Goal: Information Seeking & Learning: Compare options

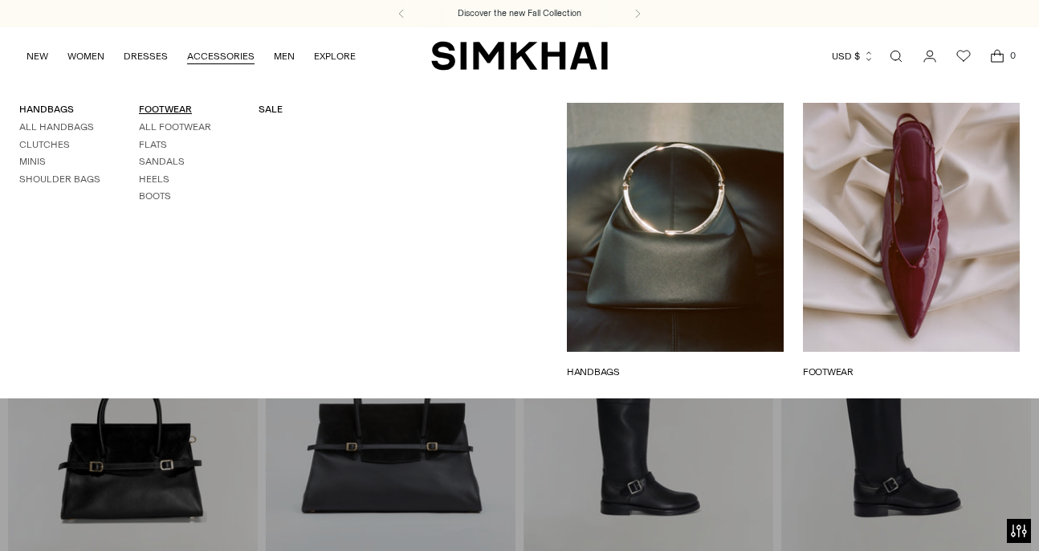
click at [166, 109] on link "FOOTWEAR" at bounding box center [165, 109] width 53 height 11
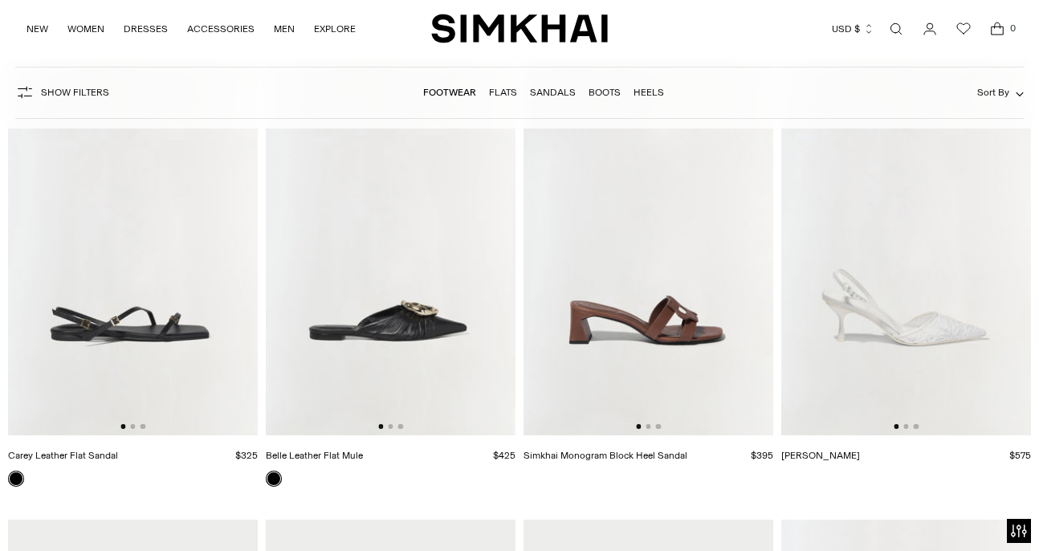
scroll to position [4817, 0]
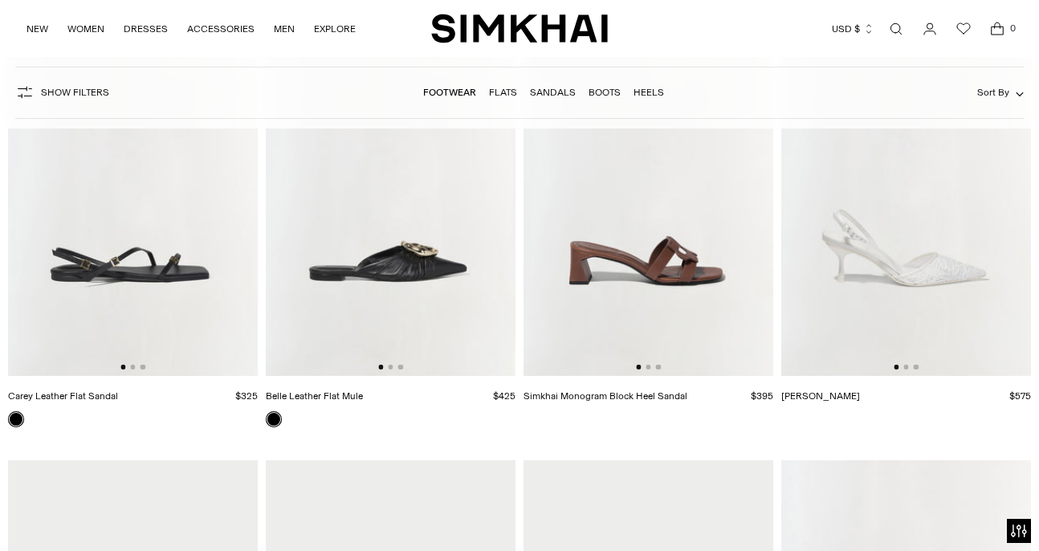
click at [634, 240] on img at bounding box center [648, 189] width 250 height 375
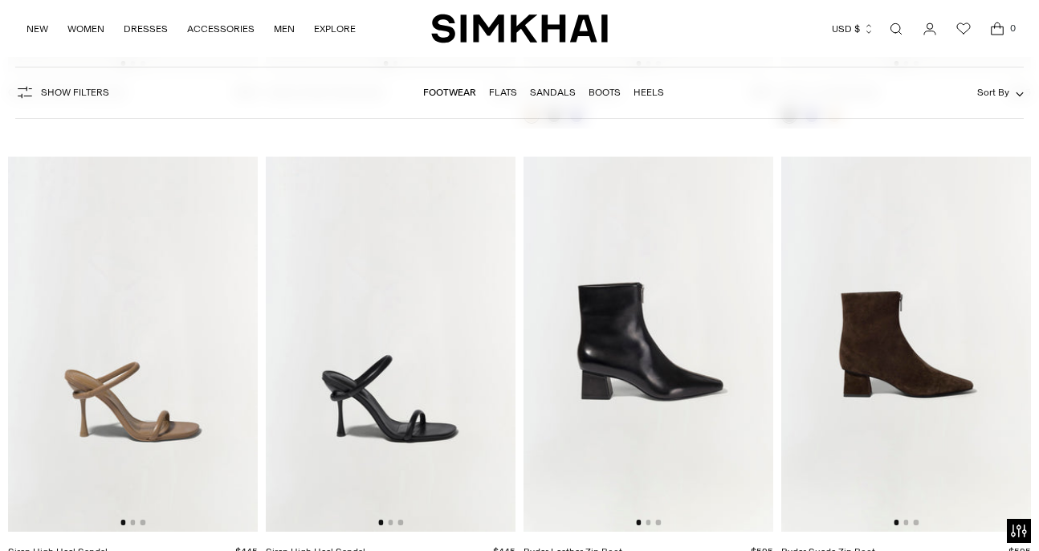
scroll to position [6183, 0]
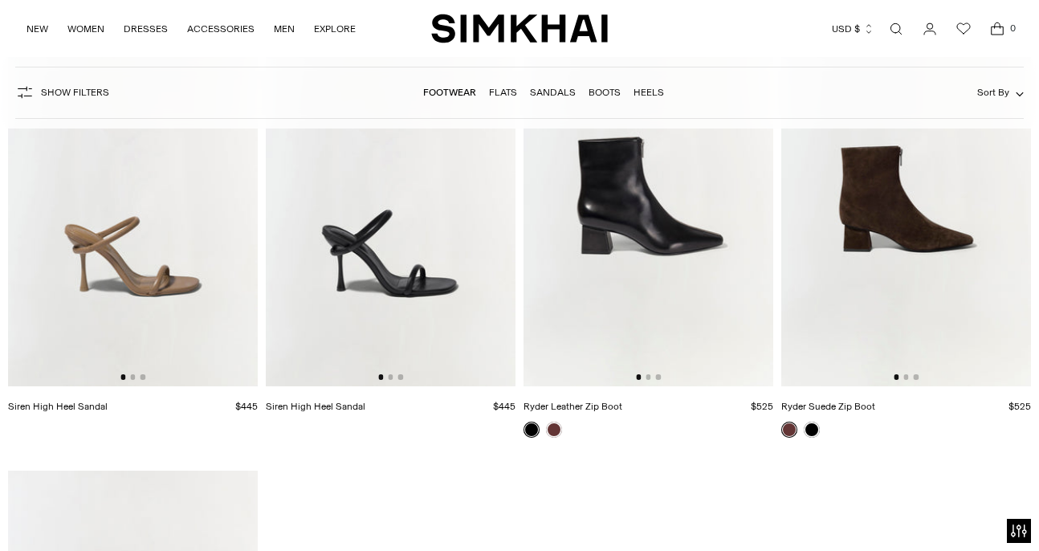
click at [686, 287] on img at bounding box center [648, 198] width 250 height 375
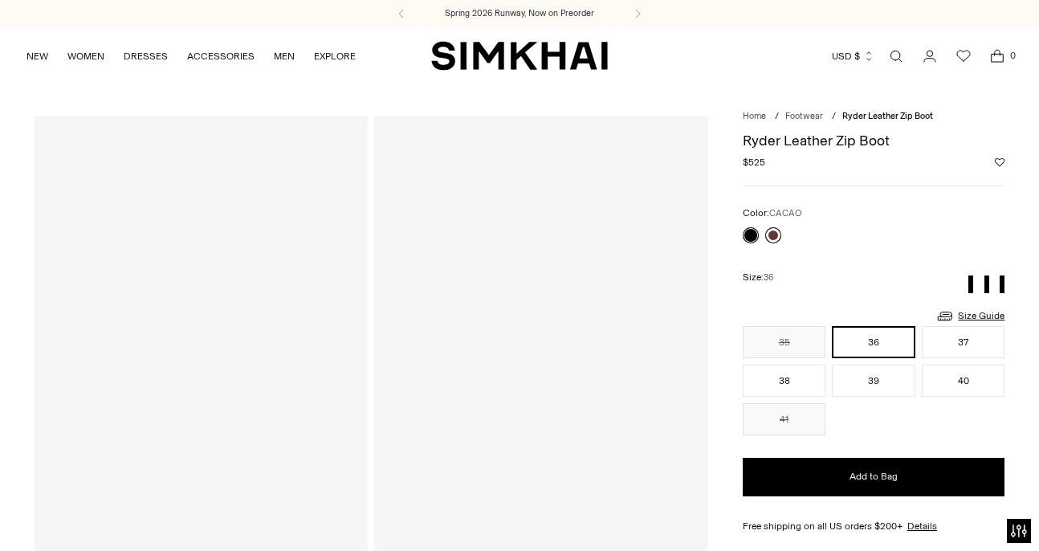
click at [771, 234] on link at bounding box center [773, 235] width 16 height 16
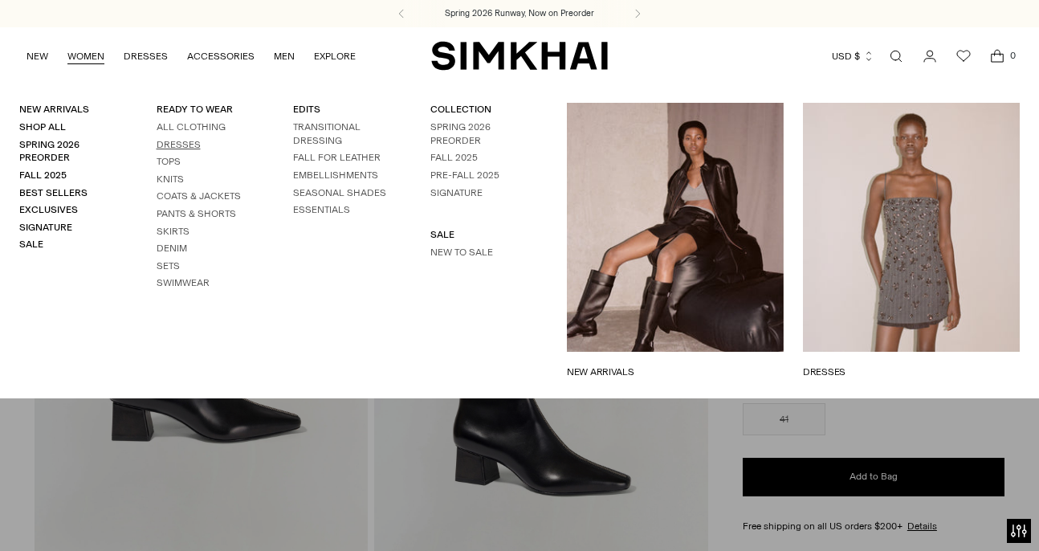
click at [184, 143] on link "Dresses" at bounding box center [179, 144] width 44 height 11
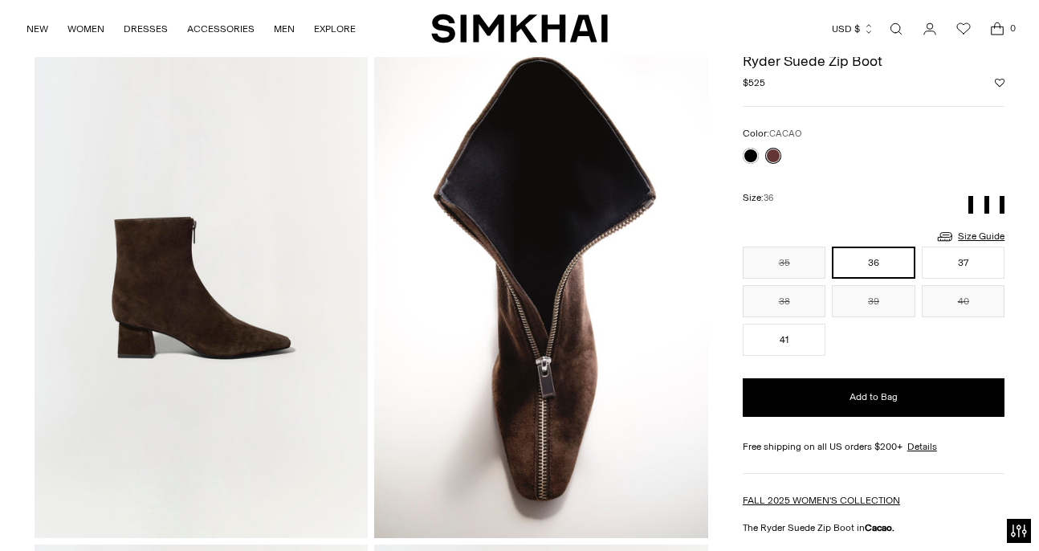
scroll to position [79, 0]
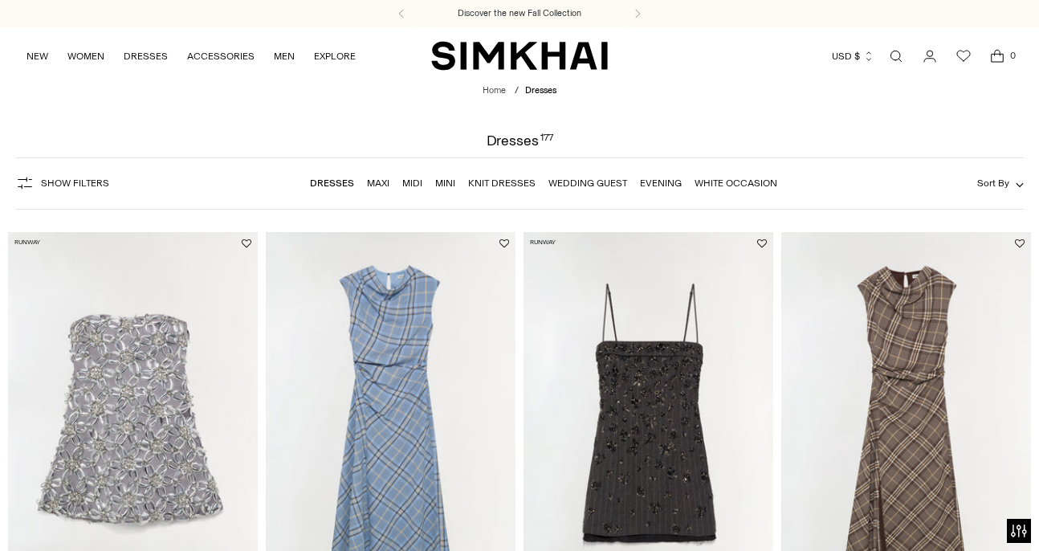
scroll to position [179, 0]
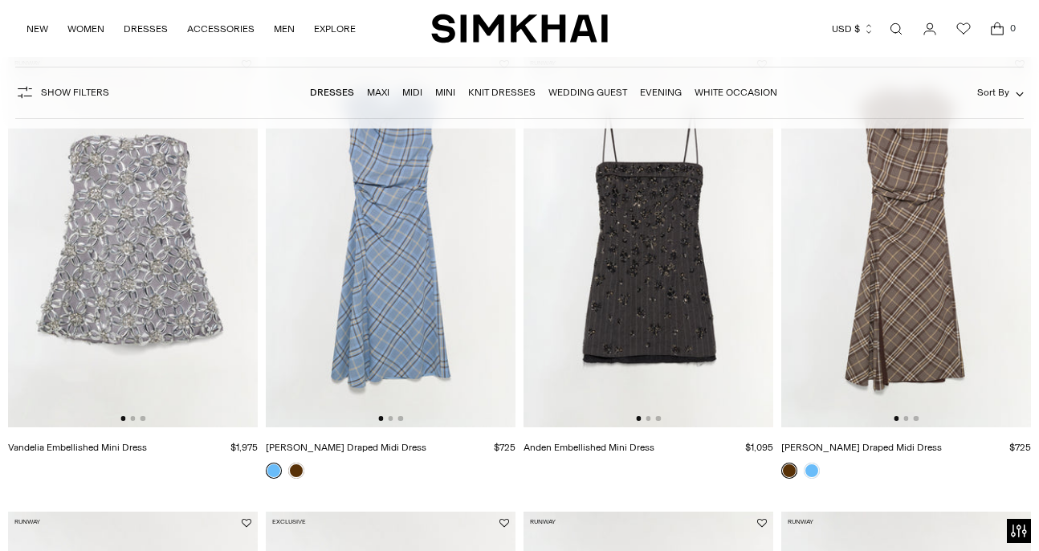
click at [414, 333] on img at bounding box center [391, 240] width 250 height 375
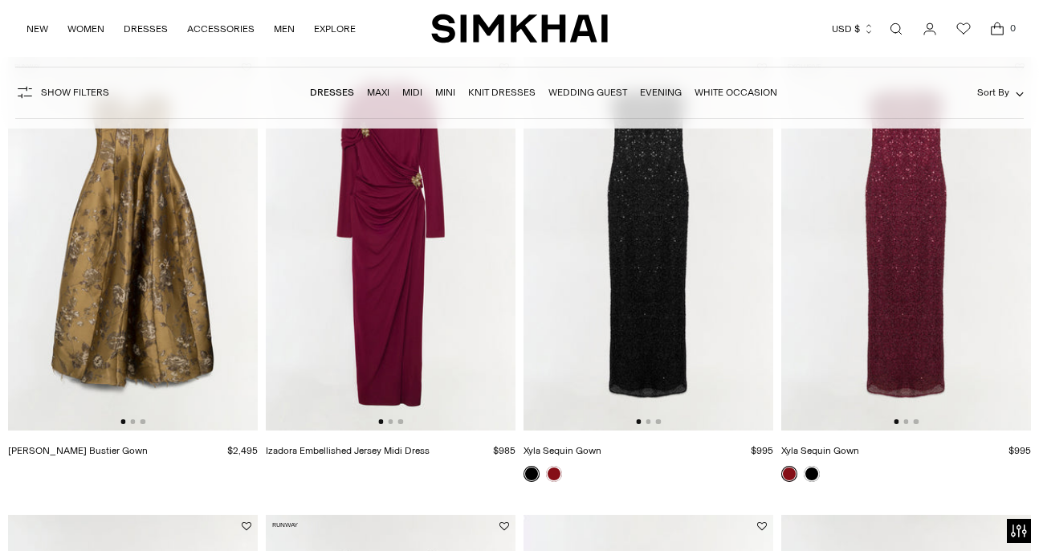
scroll to position [1231, 0]
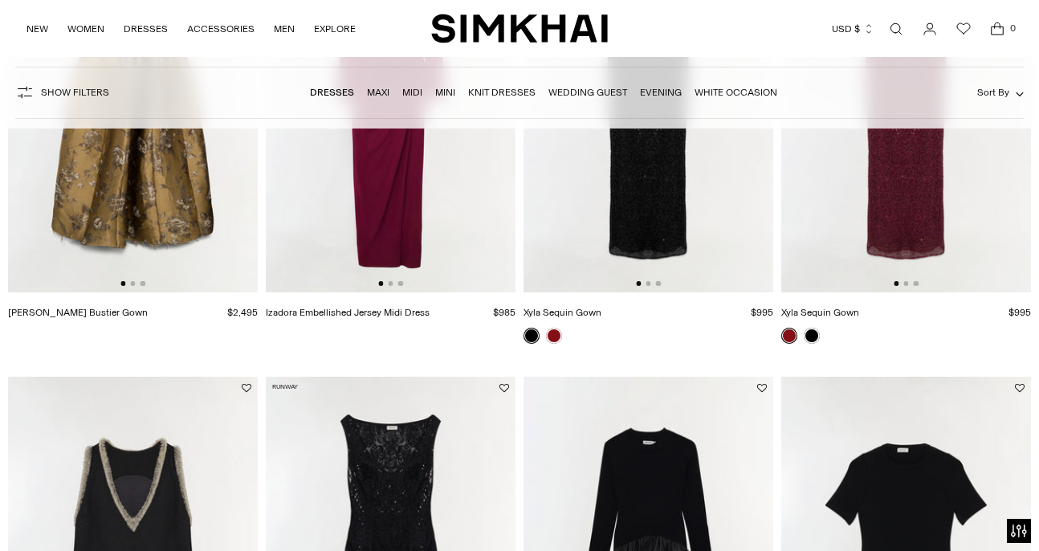
click at [360, 226] on img at bounding box center [391, 105] width 250 height 375
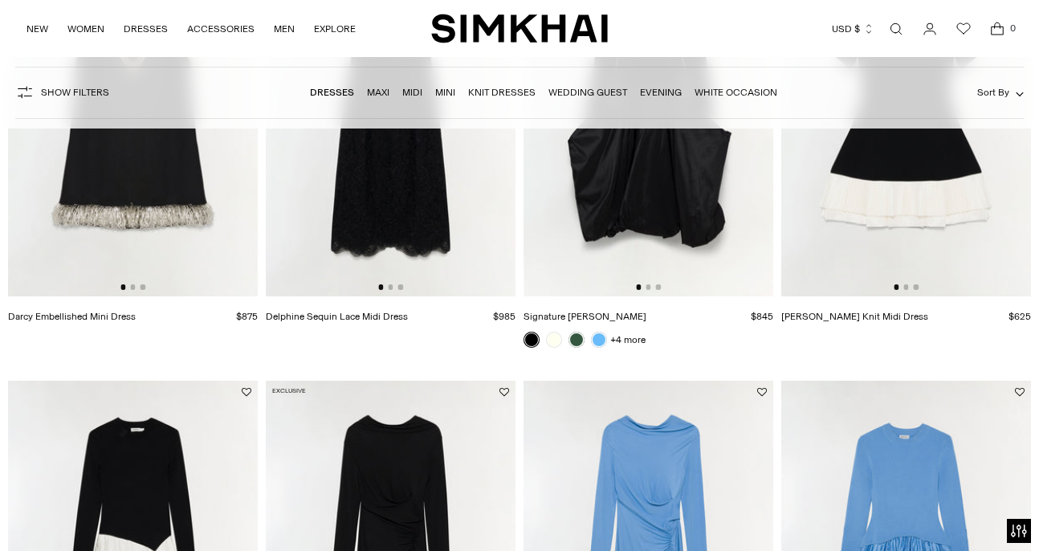
scroll to position [1945, 0]
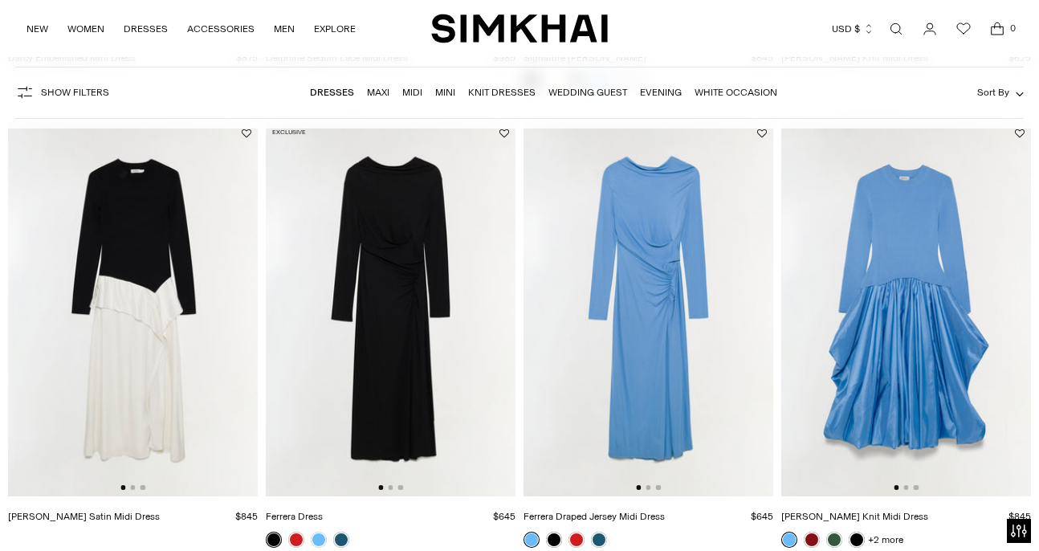
click at [662, 298] on img at bounding box center [648, 309] width 250 height 375
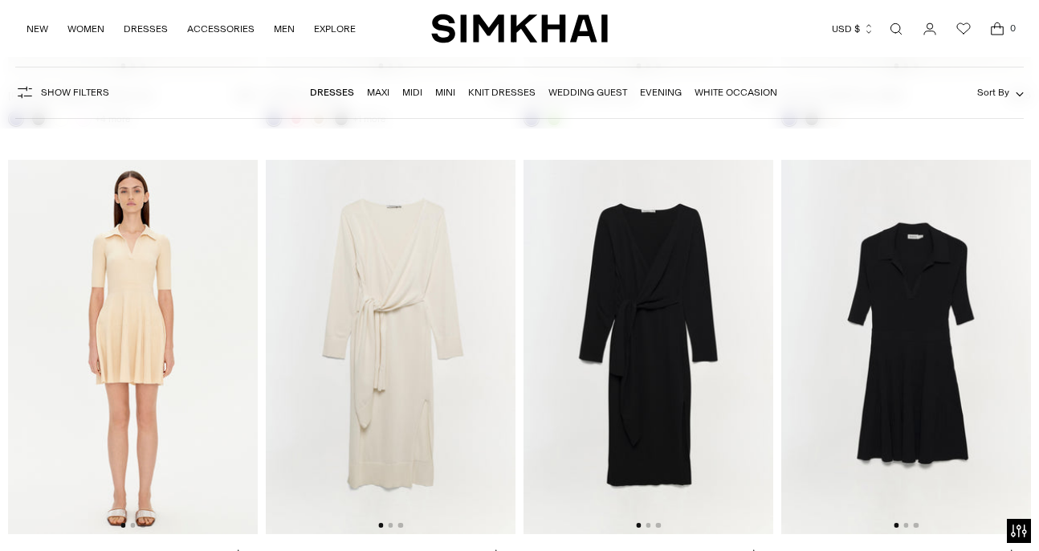
scroll to position [14756, 0]
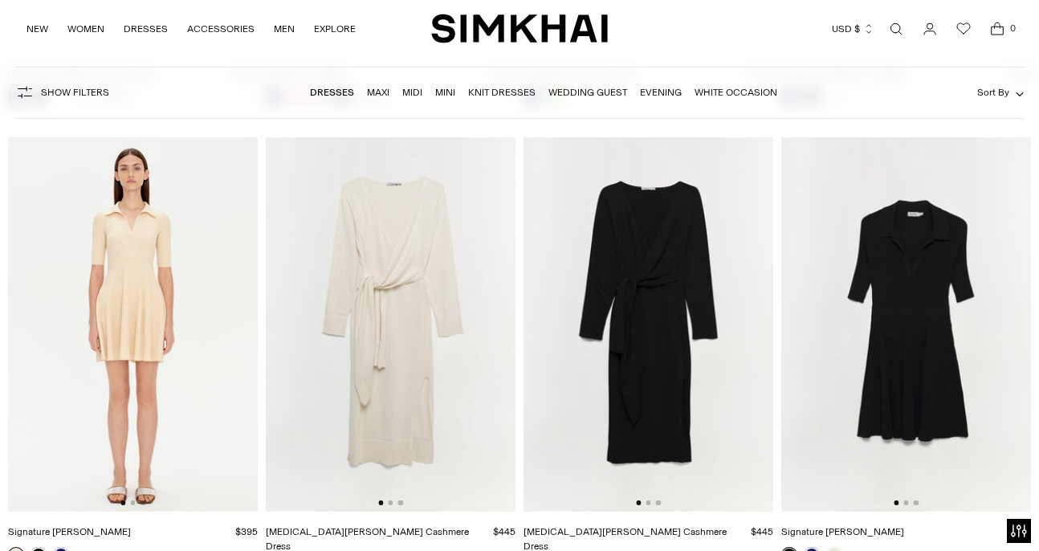
click at [136, 323] on img at bounding box center [133, 324] width 250 height 375
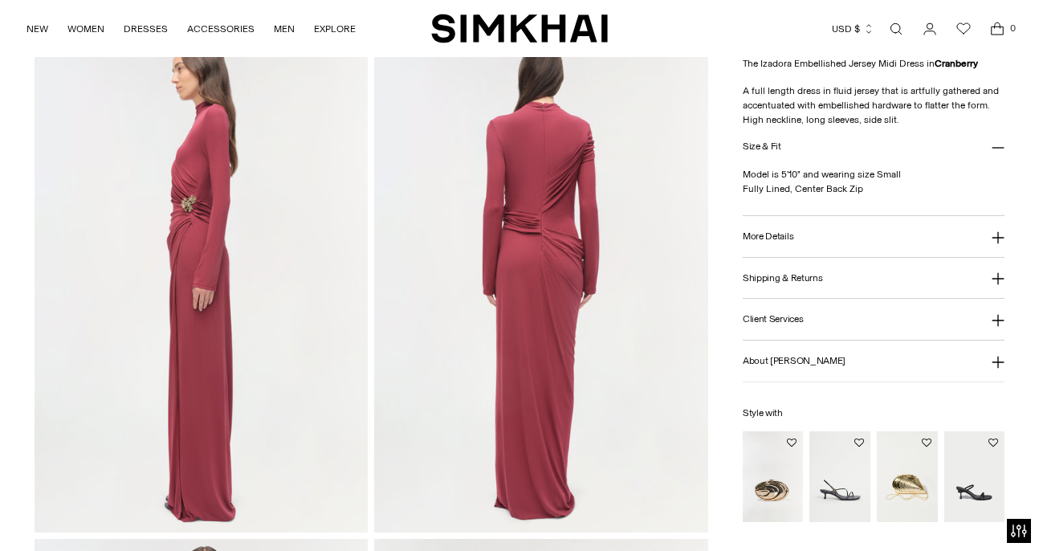
scroll to position [628, 0]
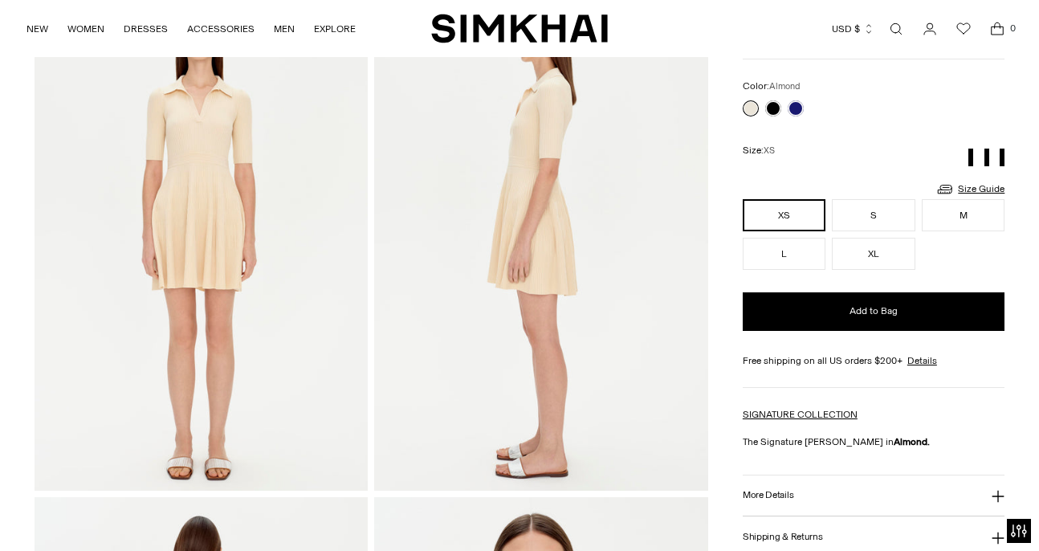
scroll to position [215, 0]
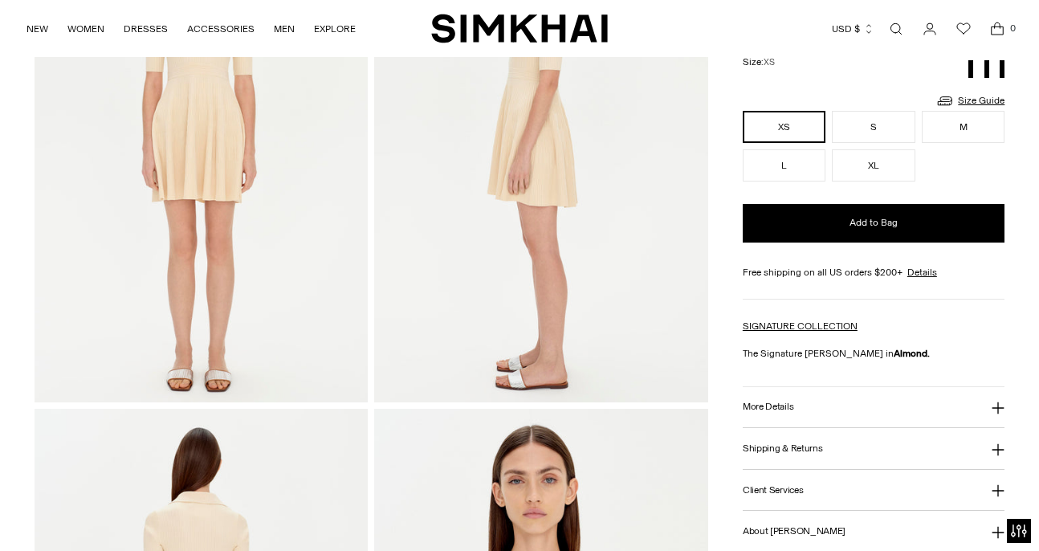
click at [787, 417] on button "More Details" at bounding box center [873, 407] width 262 height 41
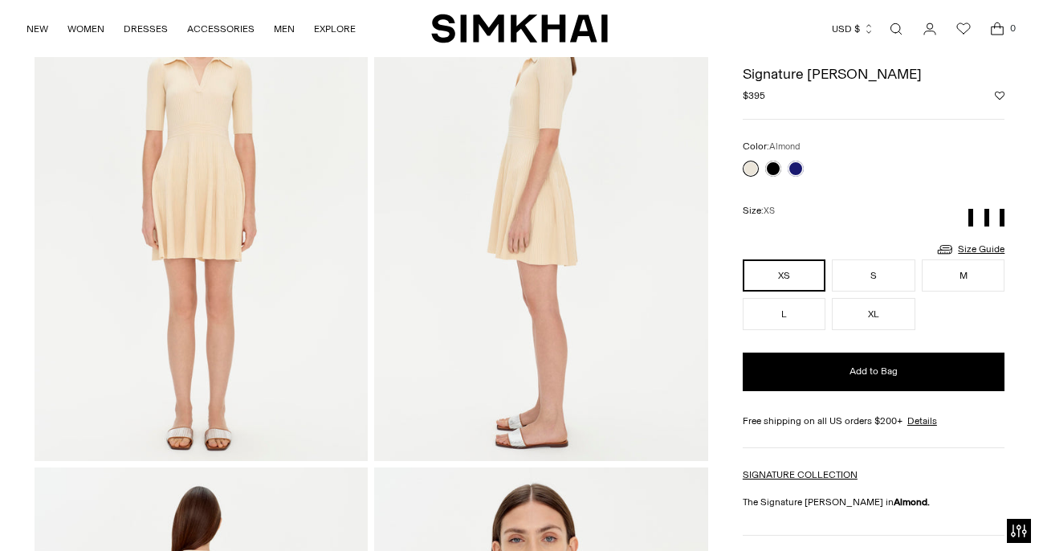
scroll to position [75, 0]
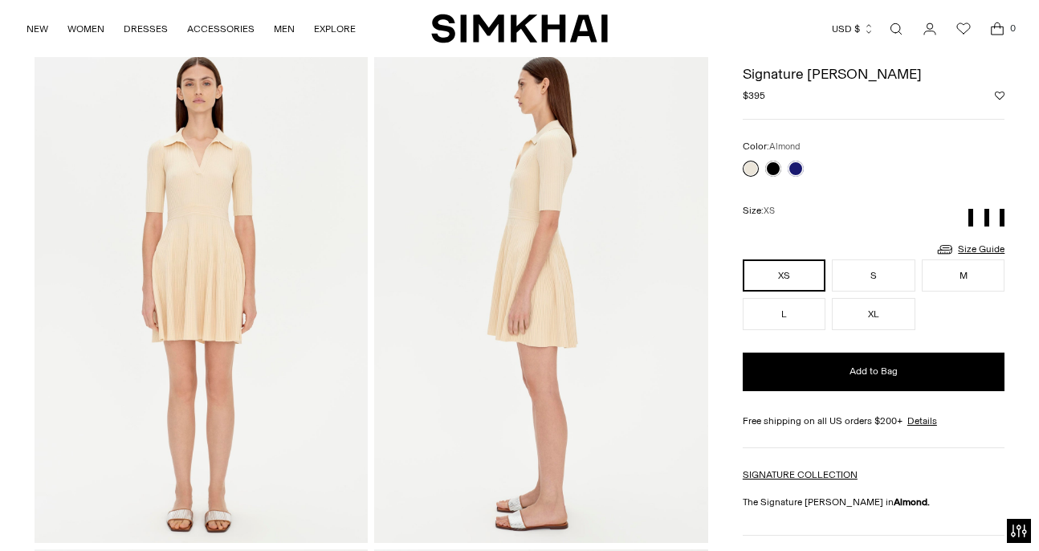
click at [805, 165] on div at bounding box center [772, 168] width 67 height 22
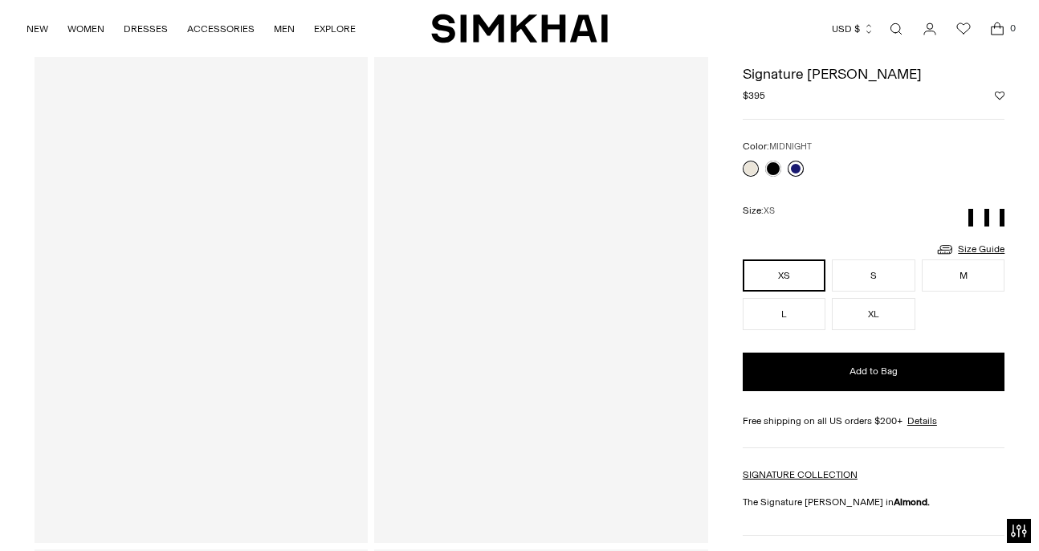
click at [795, 167] on link at bounding box center [795, 169] width 16 height 16
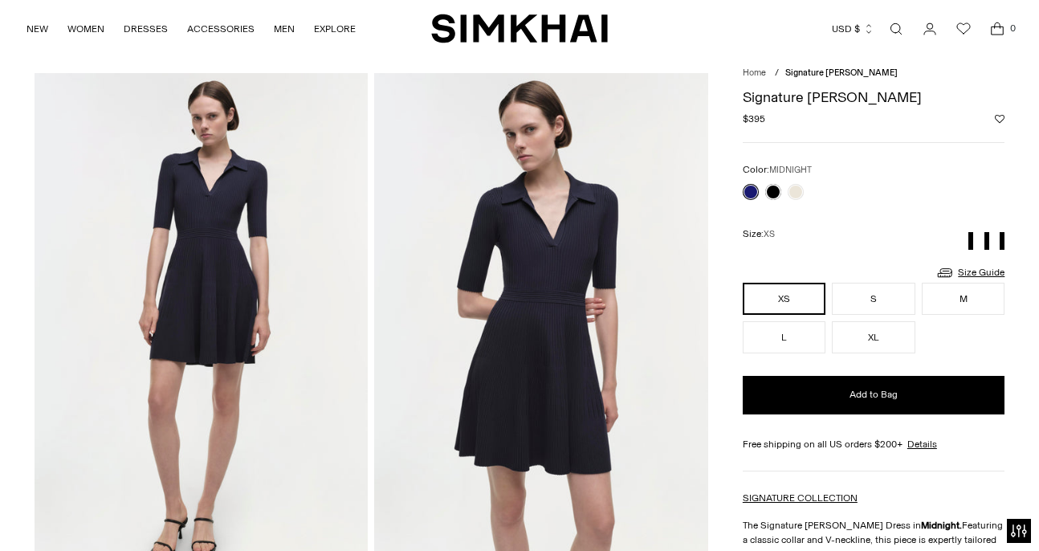
scroll to position [121, 0]
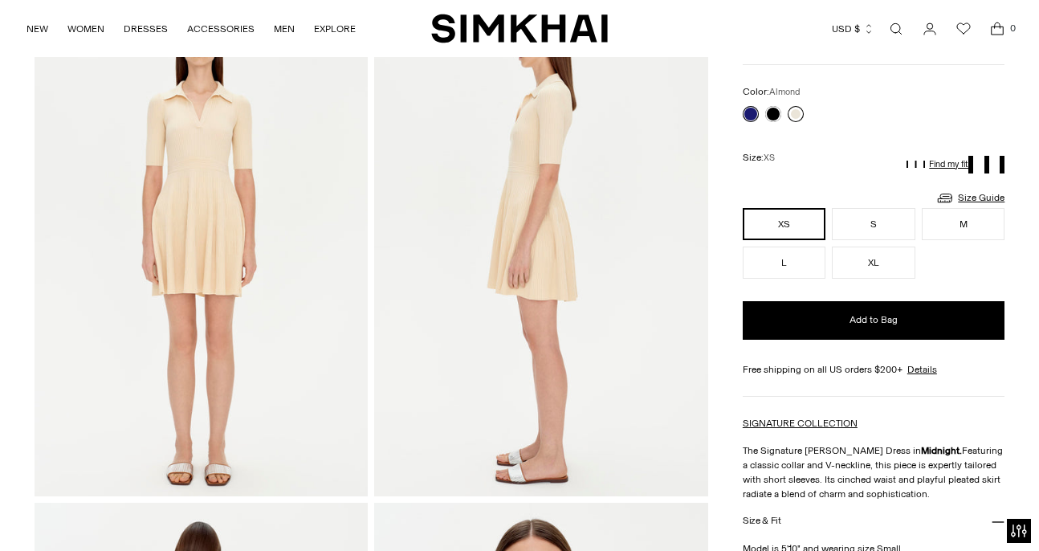
click at [799, 112] on link at bounding box center [795, 114] width 16 height 16
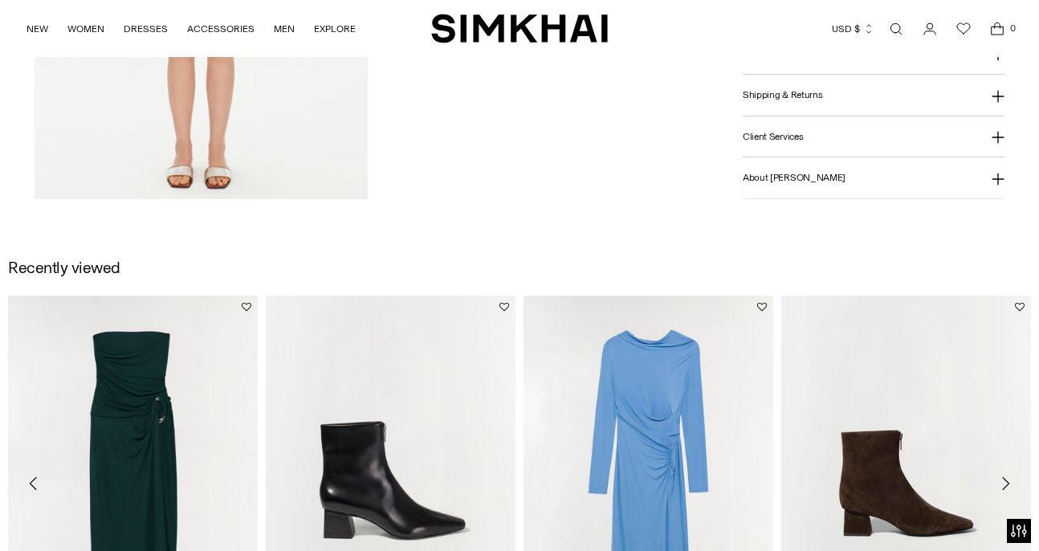
scroll to position [1600, 0]
